Goal: Task Accomplishment & Management: Complete application form

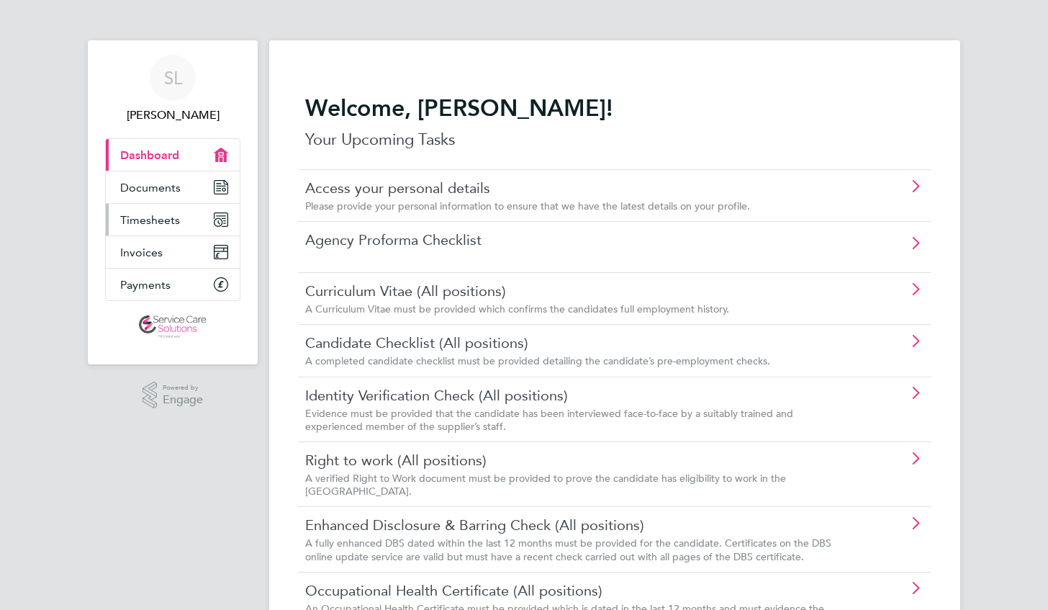
click at [140, 215] on span "Timesheets" at bounding box center [150, 220] width 60 height 14
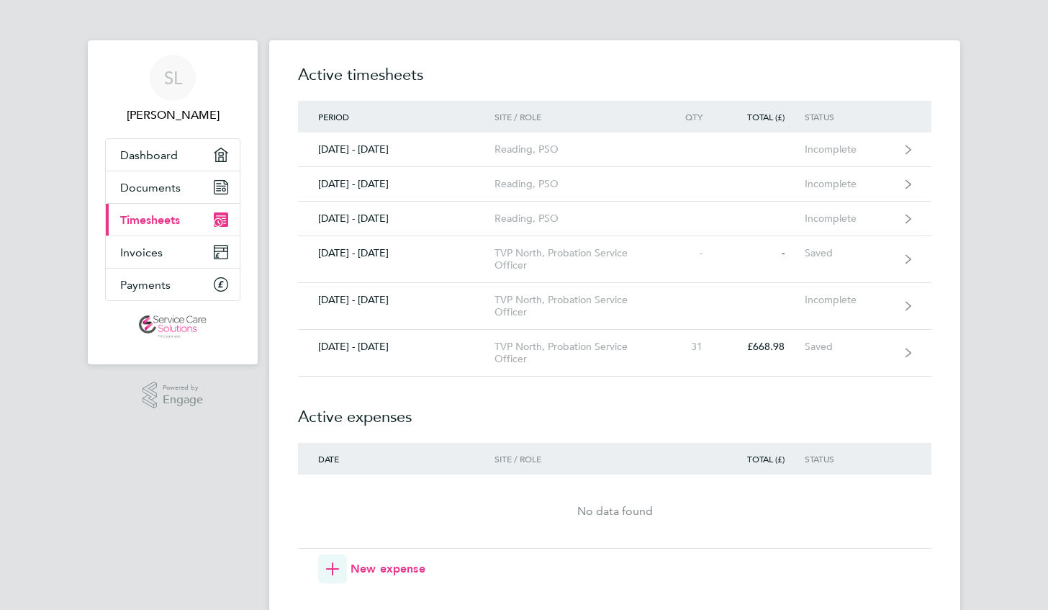
scroll to position [91, 0]
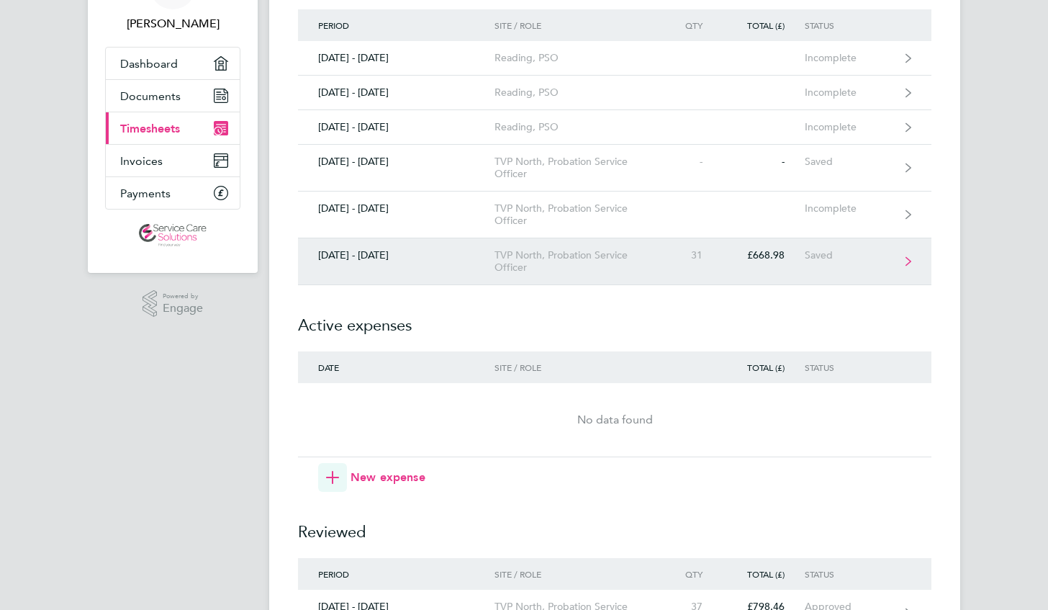
click at [639, 269] on div "TVP North, Probation Service Officer" at bounding box center [577, 261] width 165 height 24
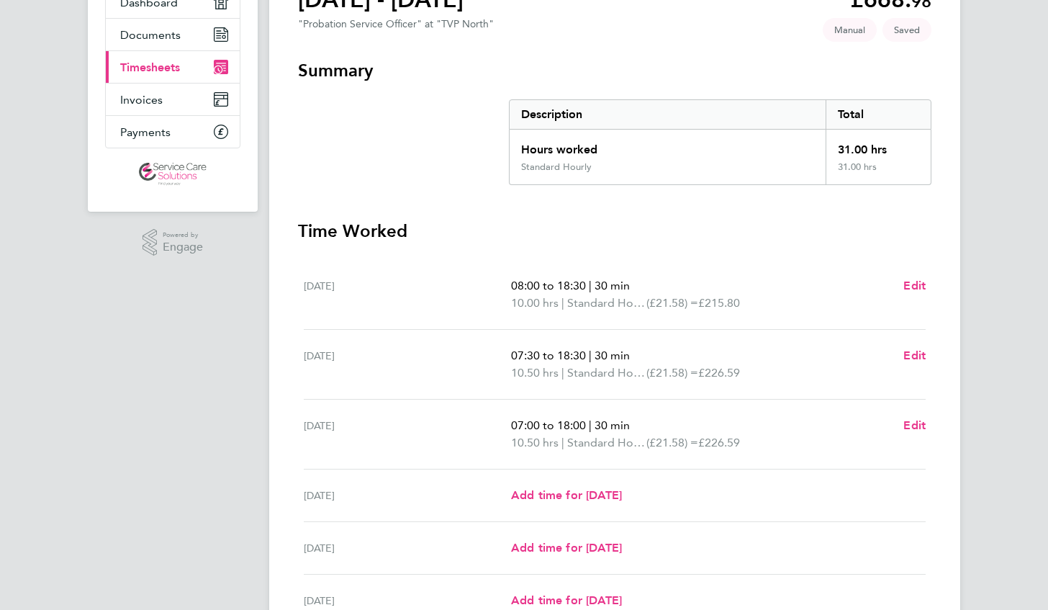
scroll to position [153, 0]
click at [914, 353] on span "Edit" at bounding box center [915, 355] width 22 height 14
select select "30"
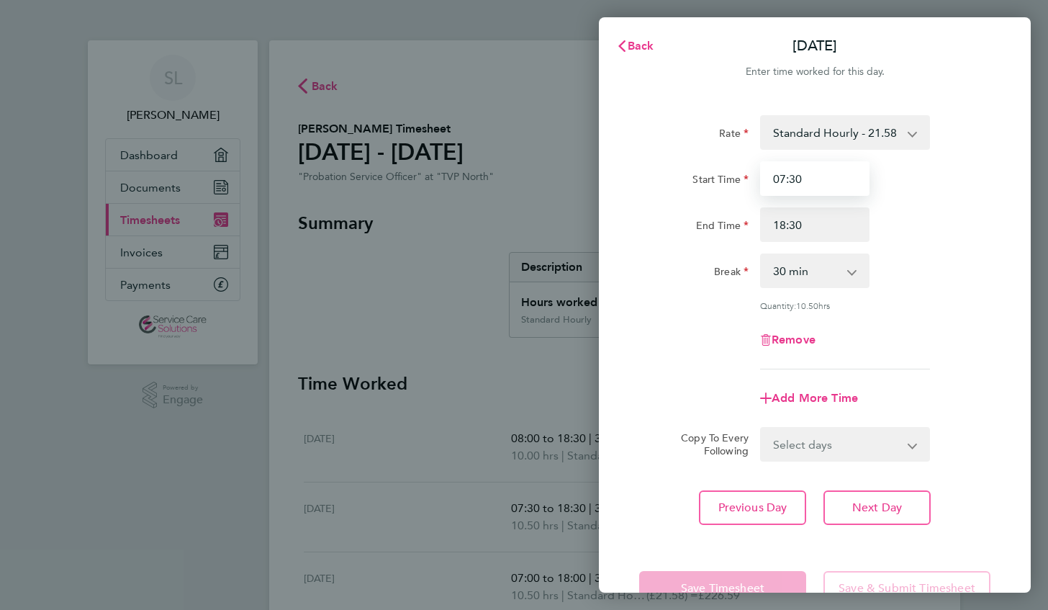
click at [793, 178] on input "07:30" at bounding box center [814, 178] width 109 height 35
type input "07:00"
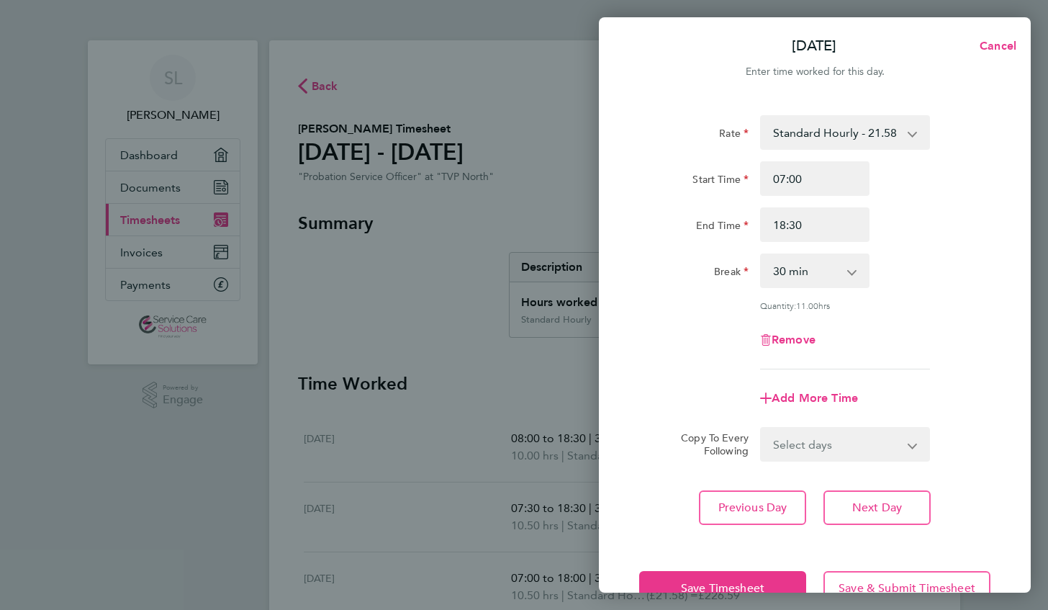
click at [953, 350] on div "Remove" at bounding box center [815, 340] width 363 height 35
click at [664, 579] on button "Save Timesheet" at bounding box center [722, 588] width 167 height 35
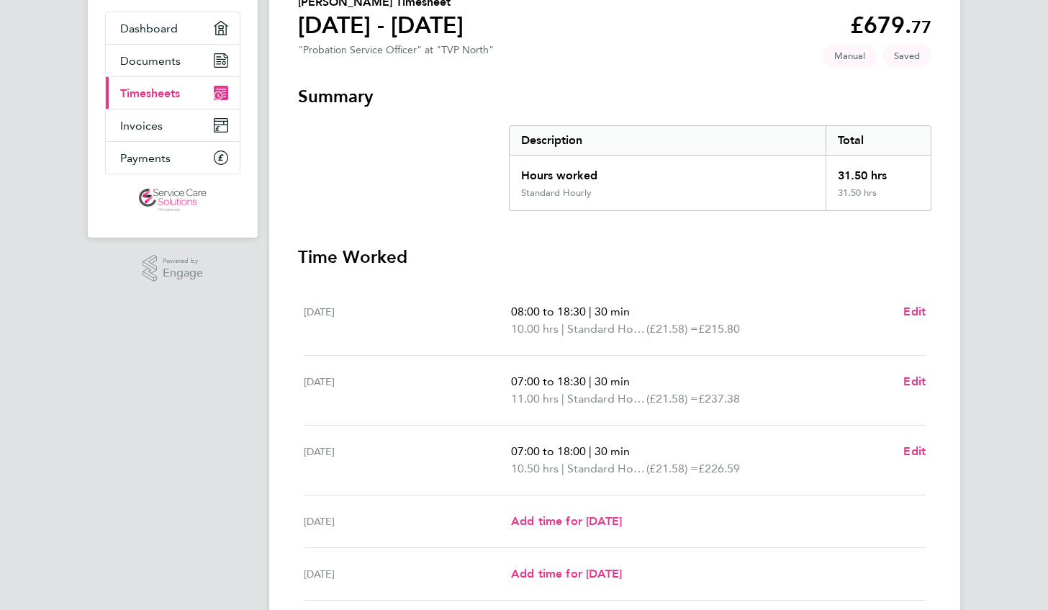
scroll to position [156, 0]
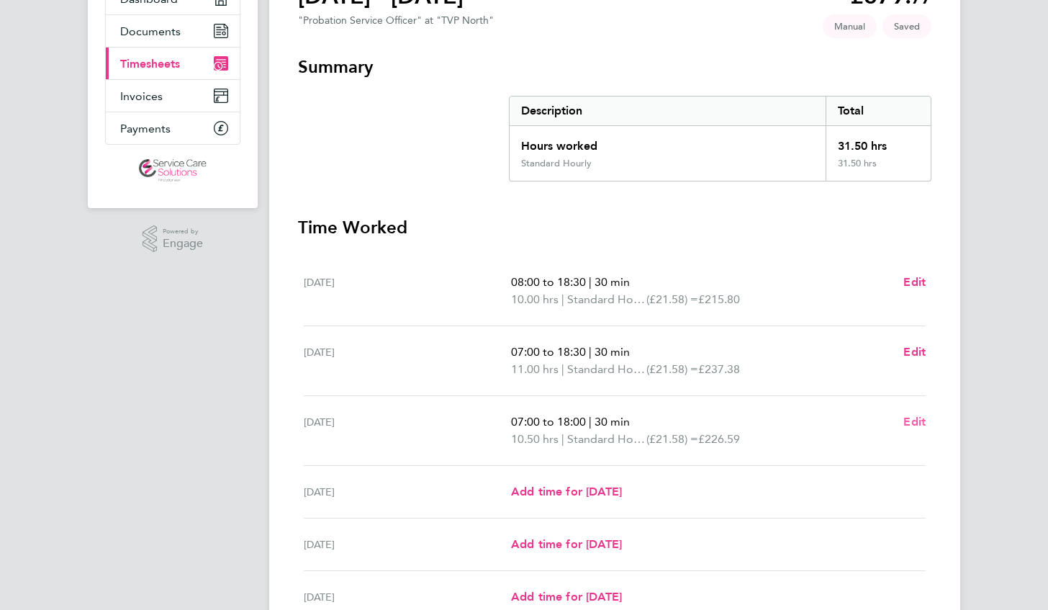
click at [917, 420] on span "Edit" at bounding box center [915, 422] width 22 height 14
select select "30"
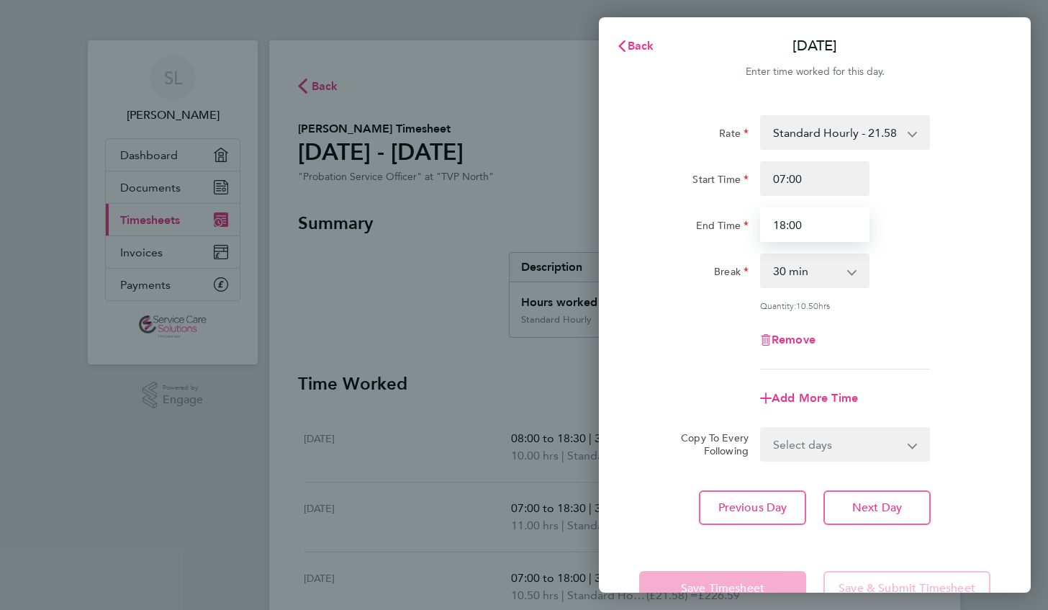
click at [796, 225] on input "18:00" at bounding box center [814, 224] width 109 height 35
type input "18:30"
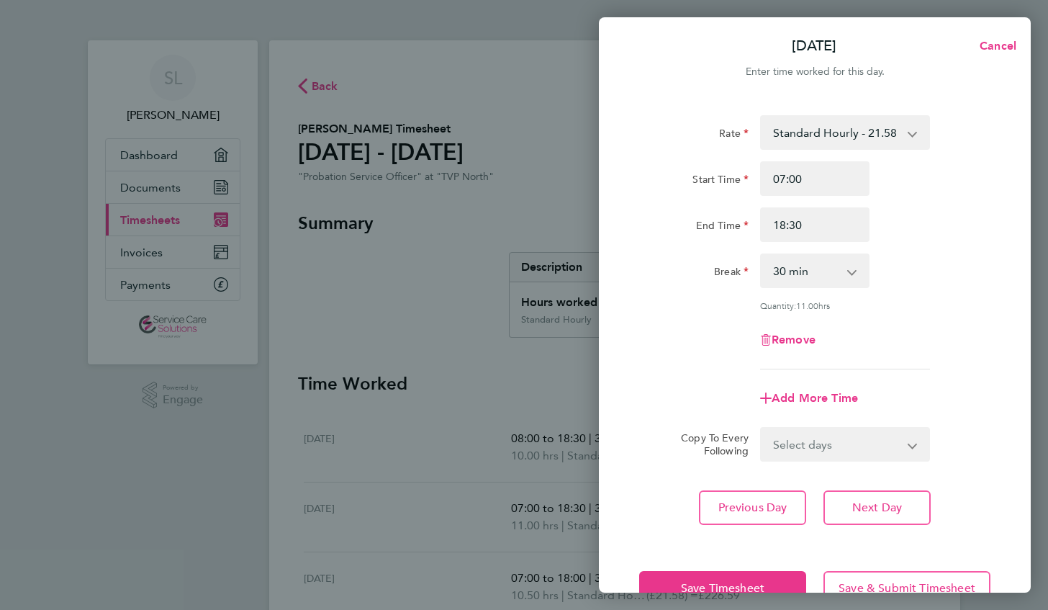
click at [989, 300] on div "Quantity: 11.00 hrs" at bounding box center [815, 306] width 363 height 12
click at [726, 579] on button "Save Timesheet" at bounding box center [722, 588] width 167 height 35
